Goal: Information Seeking & Learning: Check status

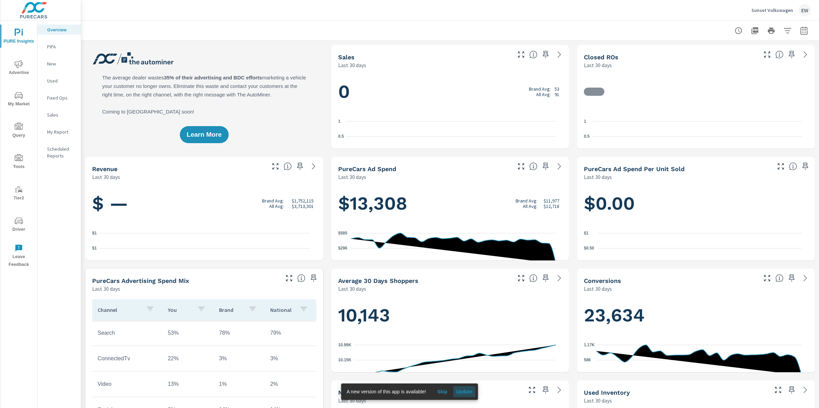
click at [472, 391] on span "Update" at bounding box center [464, 392] width 16 height 6
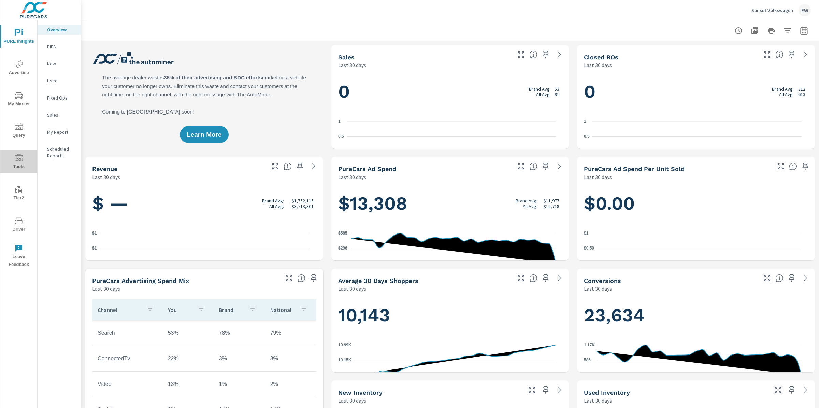
click at [18, 158] on icon "nav menu" at bounding box center [19, 158] width 8 height 8
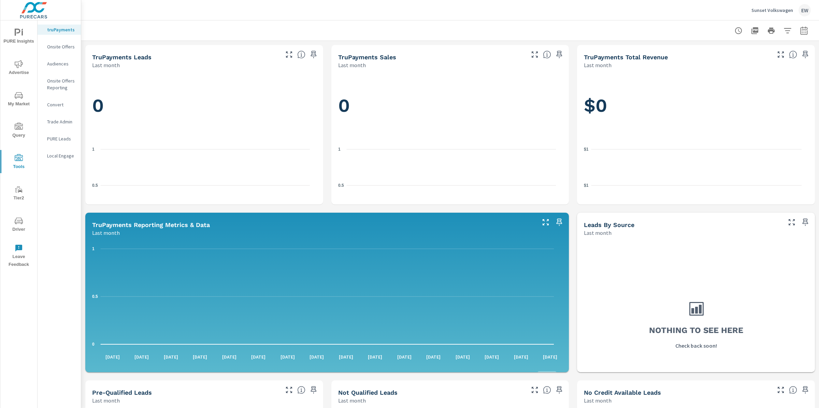
click at [56, 50] on p "Onsite Offers" at bounding box center [61, 46] width 28 height 7
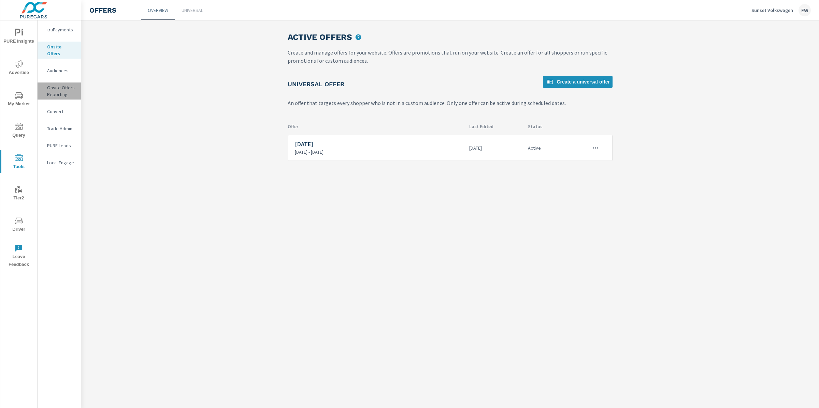
click at [55, 98] on p "Onsite Offers Reporting" at bounding box center [61, 91] width 28 height 14
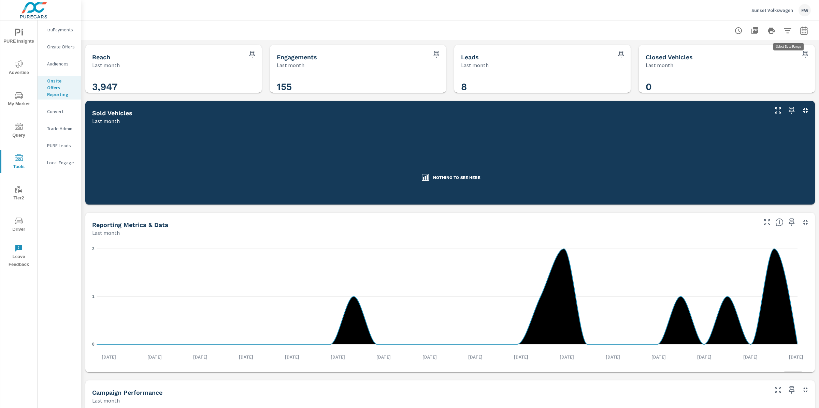
click at [802, 31] on icon "button" at bounding box center [804, 31] width 4 height 3
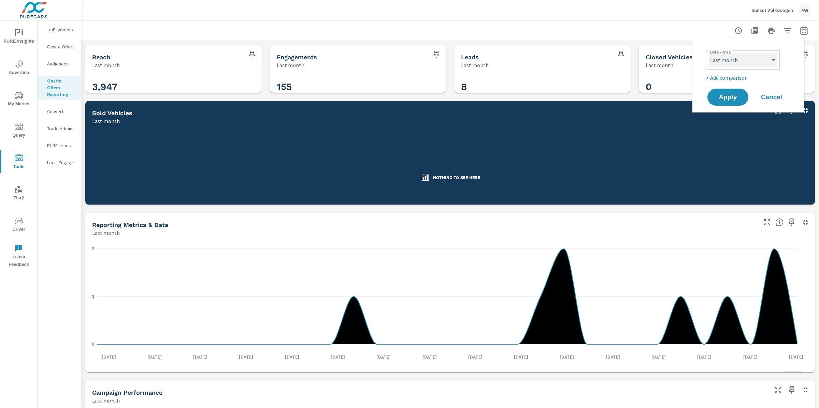
click at [749, 60] on select "Custom Yesterday Last week Last 7 days Last 14 days Last 30 days Last 45 days L…" at bounding box center [743, 60] width 68 height 14
click at [709, 53] on select "Custom Yesterday Last week Last 7 days Last 14 days Last 30 days Last 45 days L…" at bounding box center [743, 60] width 68 height 14
select select "Month to date"
click at [730, 98] on span "Apply" at bounding box center [728, 97] width 28 height 6
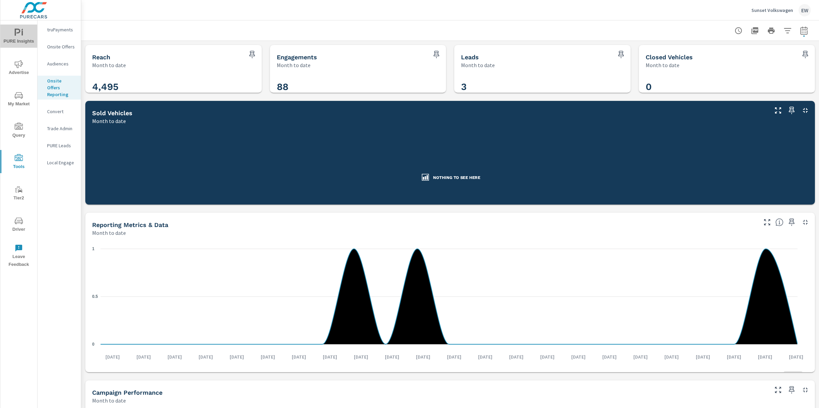
click at [16, 33] on span "PURE Insights" at bounding box center [18, 37] width 33 height 17
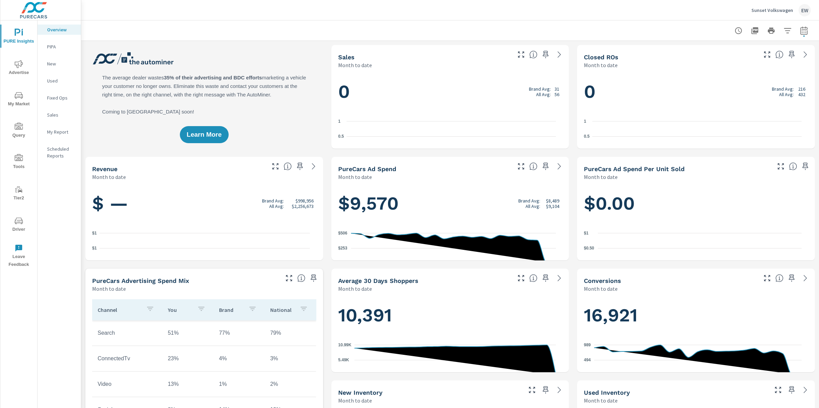
click at [302, 132] on div "Learn More" at bounding box center [204, 97] width 238 height 104
click at [17, 64] on icon "nav menu" at bounding box center [19, 64] width 8 height 8
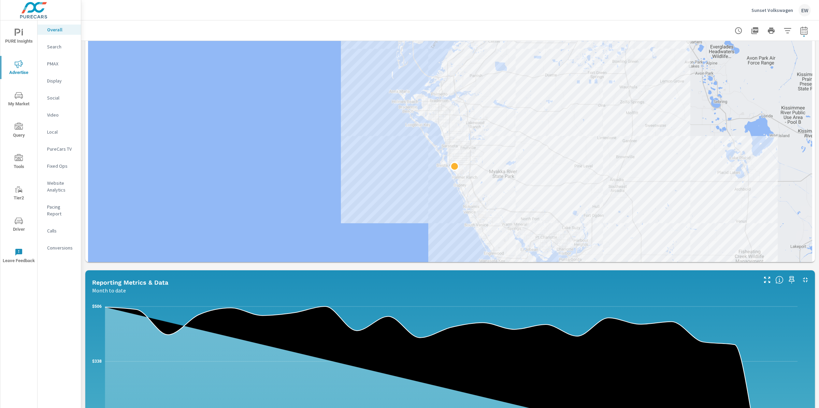
scroll to position [278, 0]
click at [339, 203] on div at bounding box center [450, 161] width 724 height 289
click at [84, 211] on div "Paid Media Performance Month to date $9,572 Spend $ — Spend Per Unit Sold 1,201…" at bounding box center [450, 238] width 738 height 951
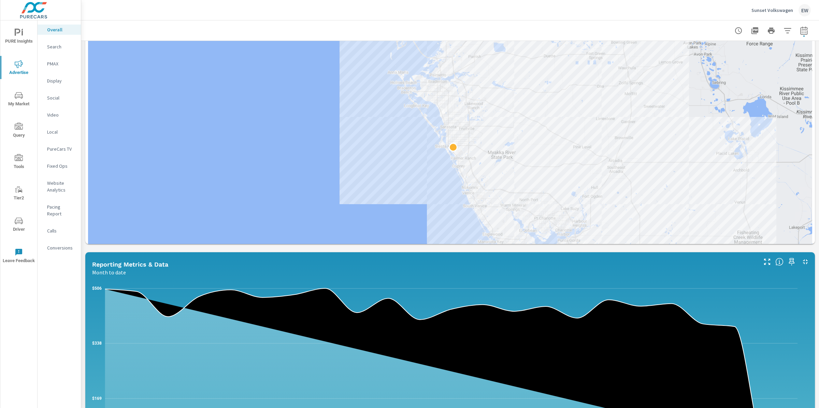
scroll to position [266, 0]
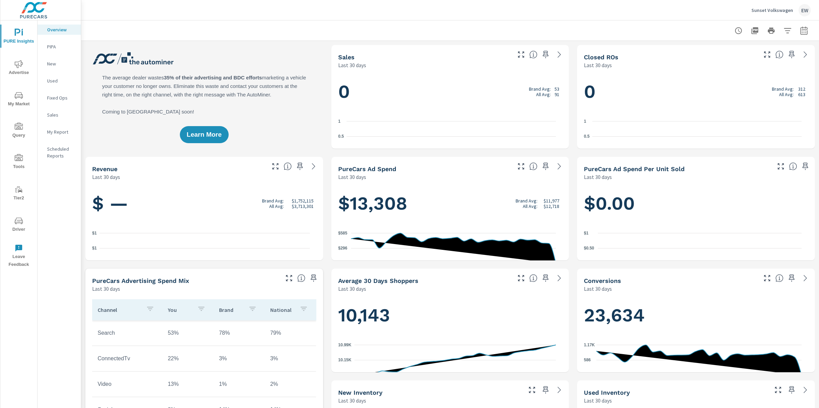
click at [20, 60] on icon "nav menu" at bounding box center [19, 64] width 8 height 8
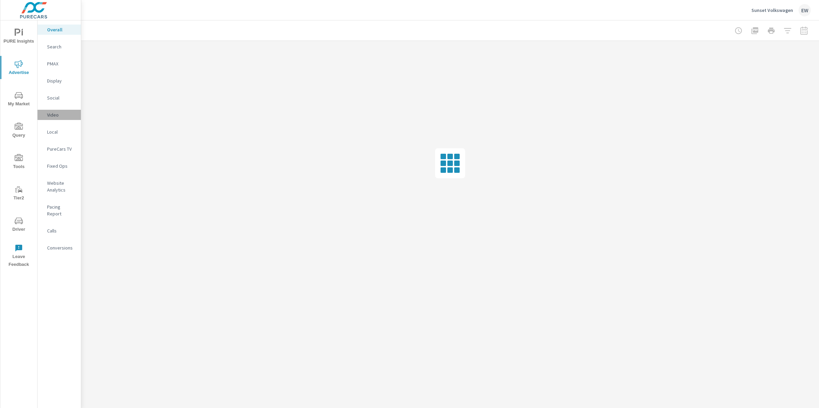
click at [58, 118] on p "Video" at bounding box center [61, 115] width 28 height 7
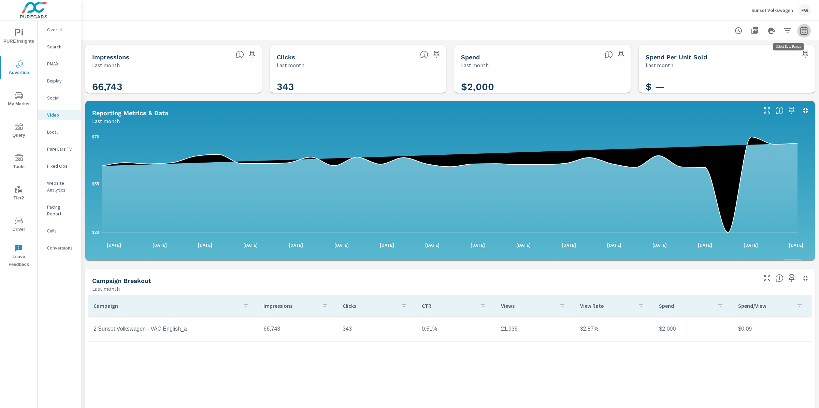
click at [800, 33] on icon "button" at bounding box center [804, 31] width 8 height 8
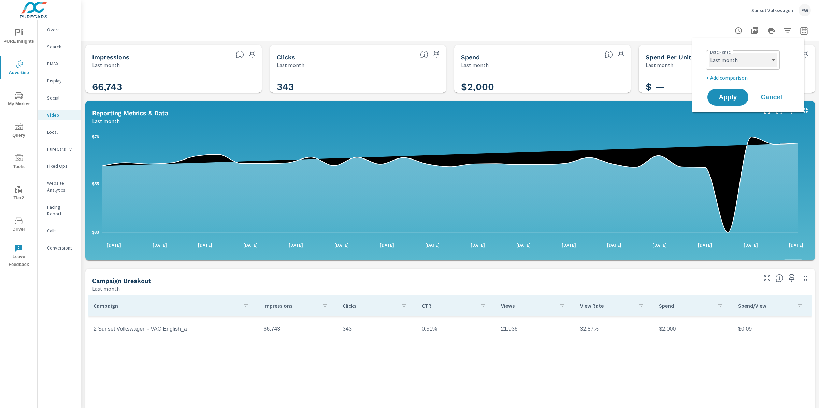
click at [755, 61] on select "Custom Yesterday Last week Last 7 days Last 14 days Last 30 days Last 45 days L…" at bounding box center [743, 60] width 68 height 14
click at [709, 53] on select "Custom Yesterday Last week Last 7 days Last 14 days Last 30 days Last 45 days L…" at bounding box center [743, 60] width 68 height 14
select select "Month to date"
click at [728, 100] on span "Apply" at bounding box center [728, 97] width 28 height 6
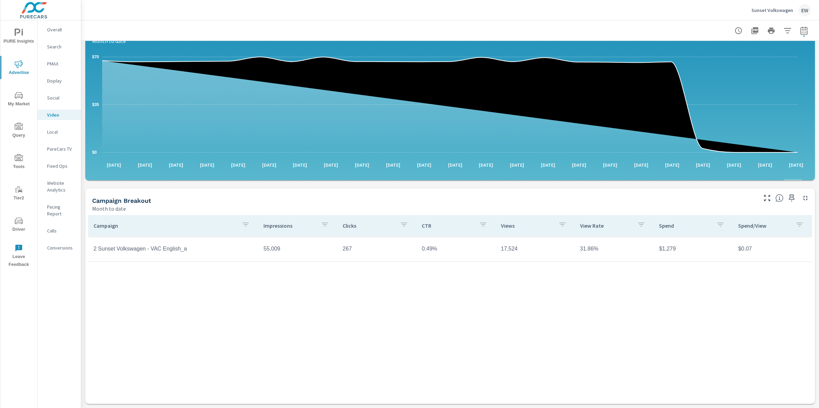
scroll to position [186, 0]
click at [60, 30] on p "Overall" at bounding box center [61, 29] width 28 height 7
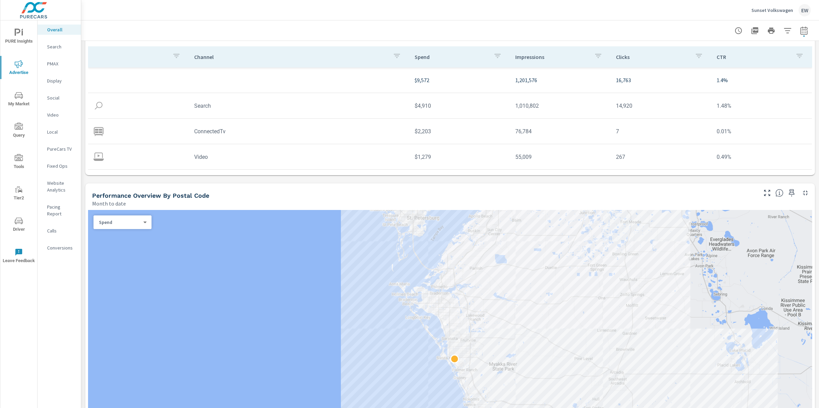
scroll to position [86, 0]
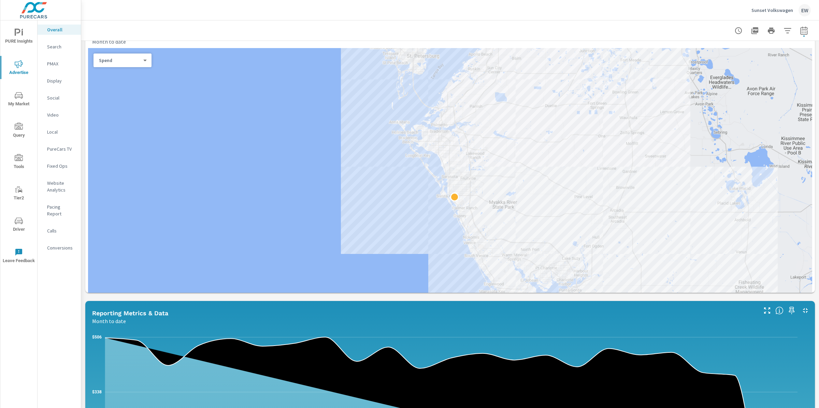
scroll to position [263, 0]
